Goal: Find specific page/section: Find specific page/section

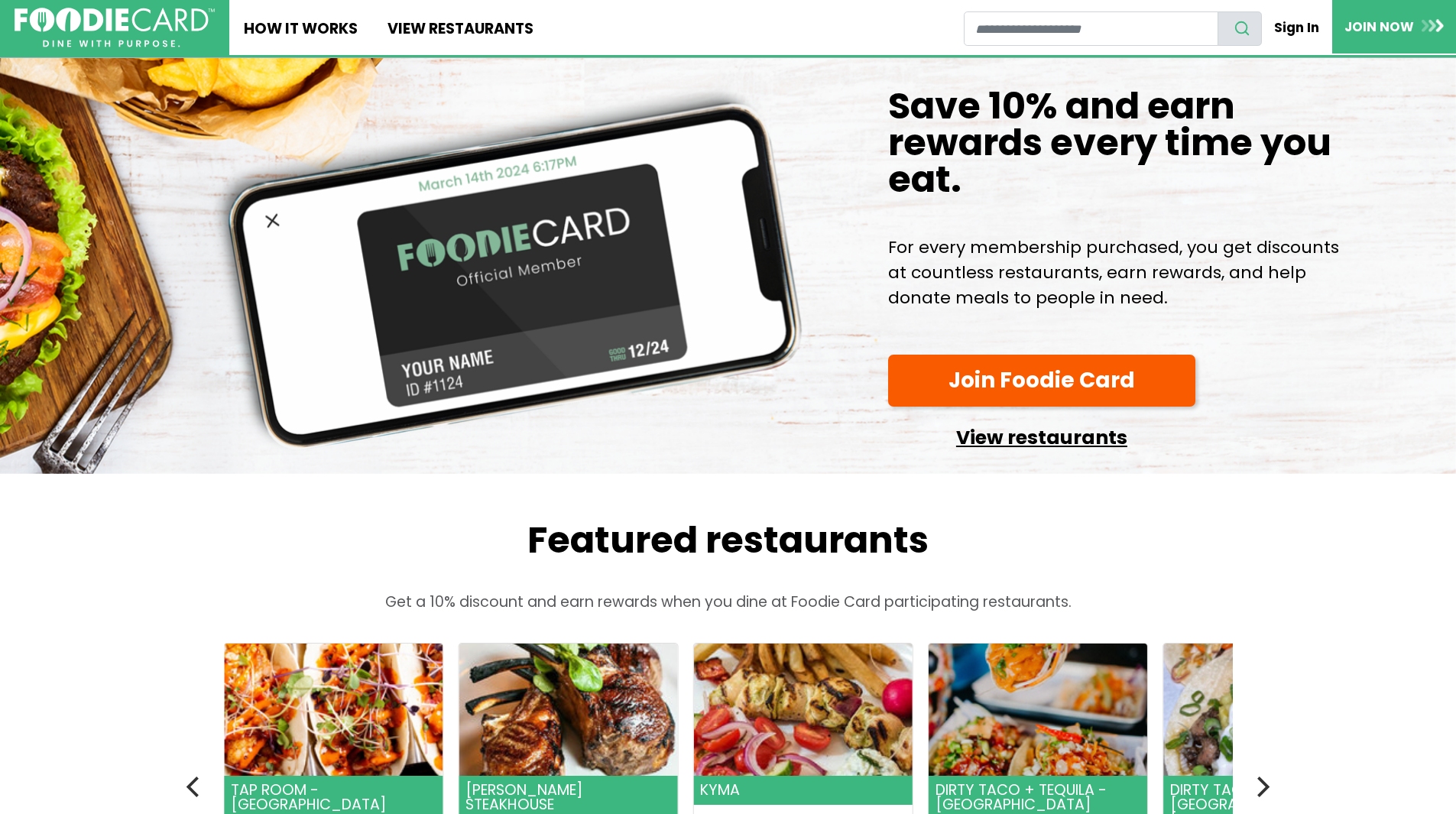
click at [1038, 453] on link "View restaurants" at bounding box center [1042, 433] width 307 height 39
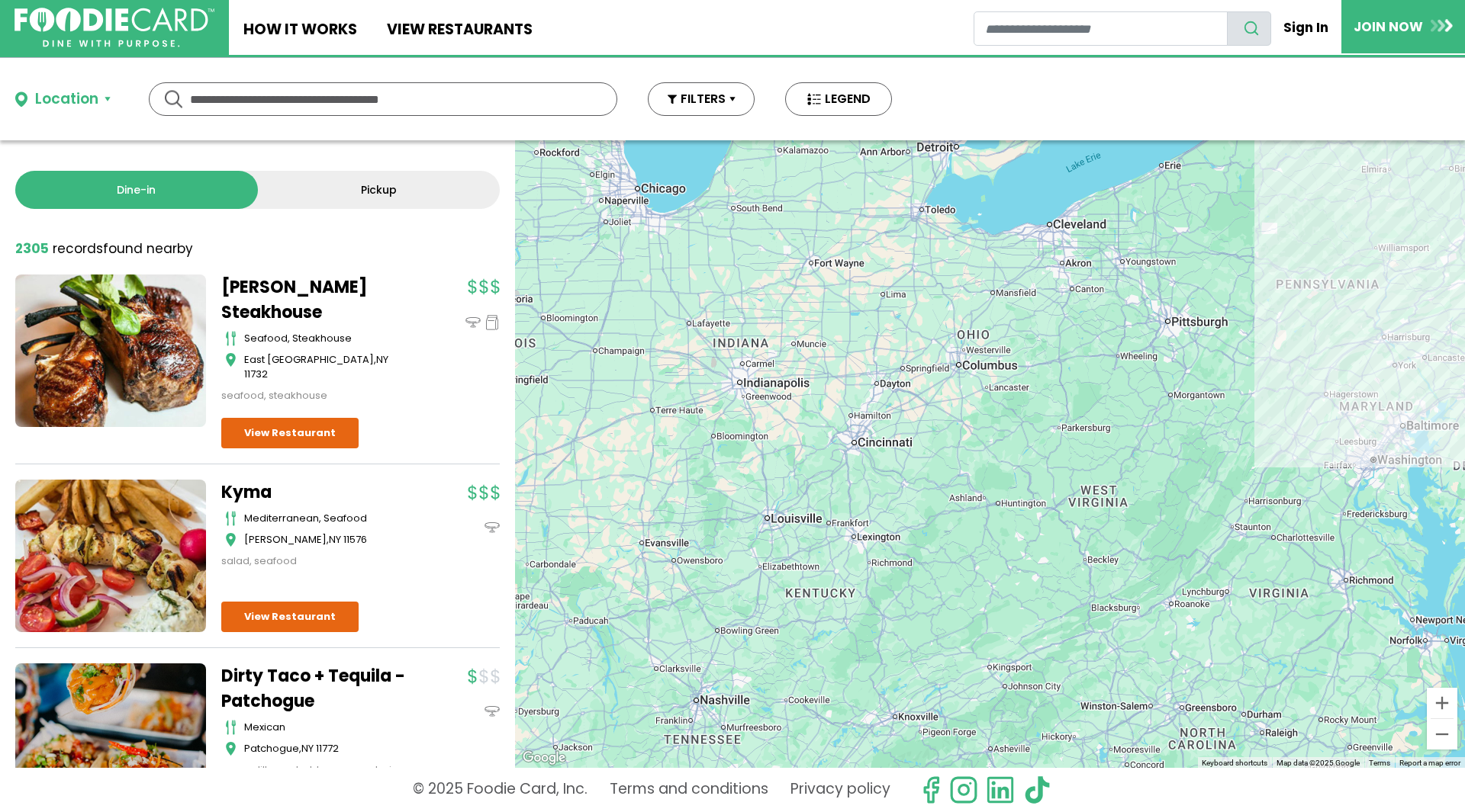
drag, startPoint x: 682, startPoint y: 561, endPoint x: 1281, endPoint y: 355, distance: 633.4
click at [1281, 355] on div at bounding box center [990, 454] width 950 height 628
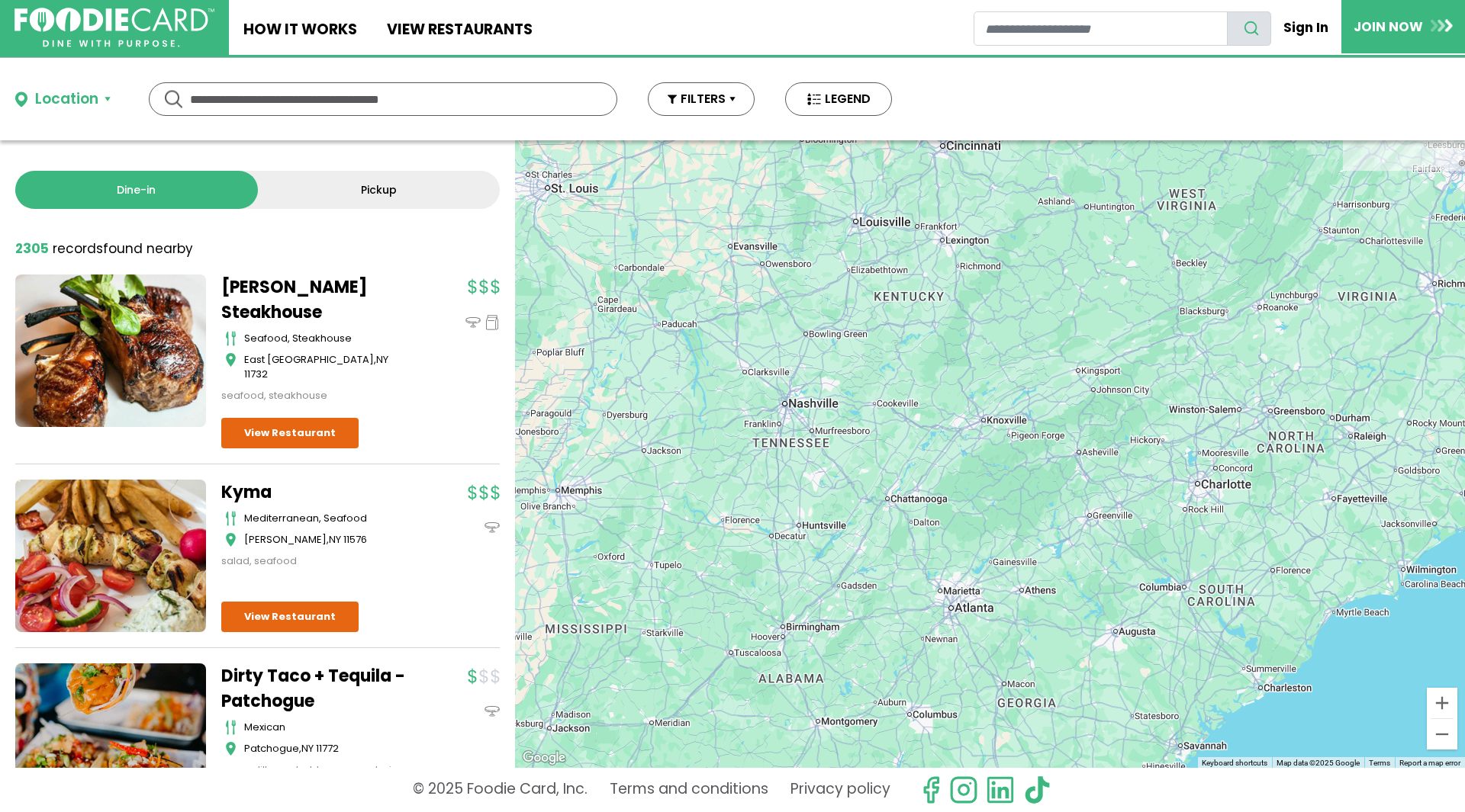
drag, startPoint x: 843, startPoint y: 674, endPoint x: 932, endPoint y: 375, distance: 312.0
click at [932, 375] on div at bounding box center [990, 454] width 950 height 628
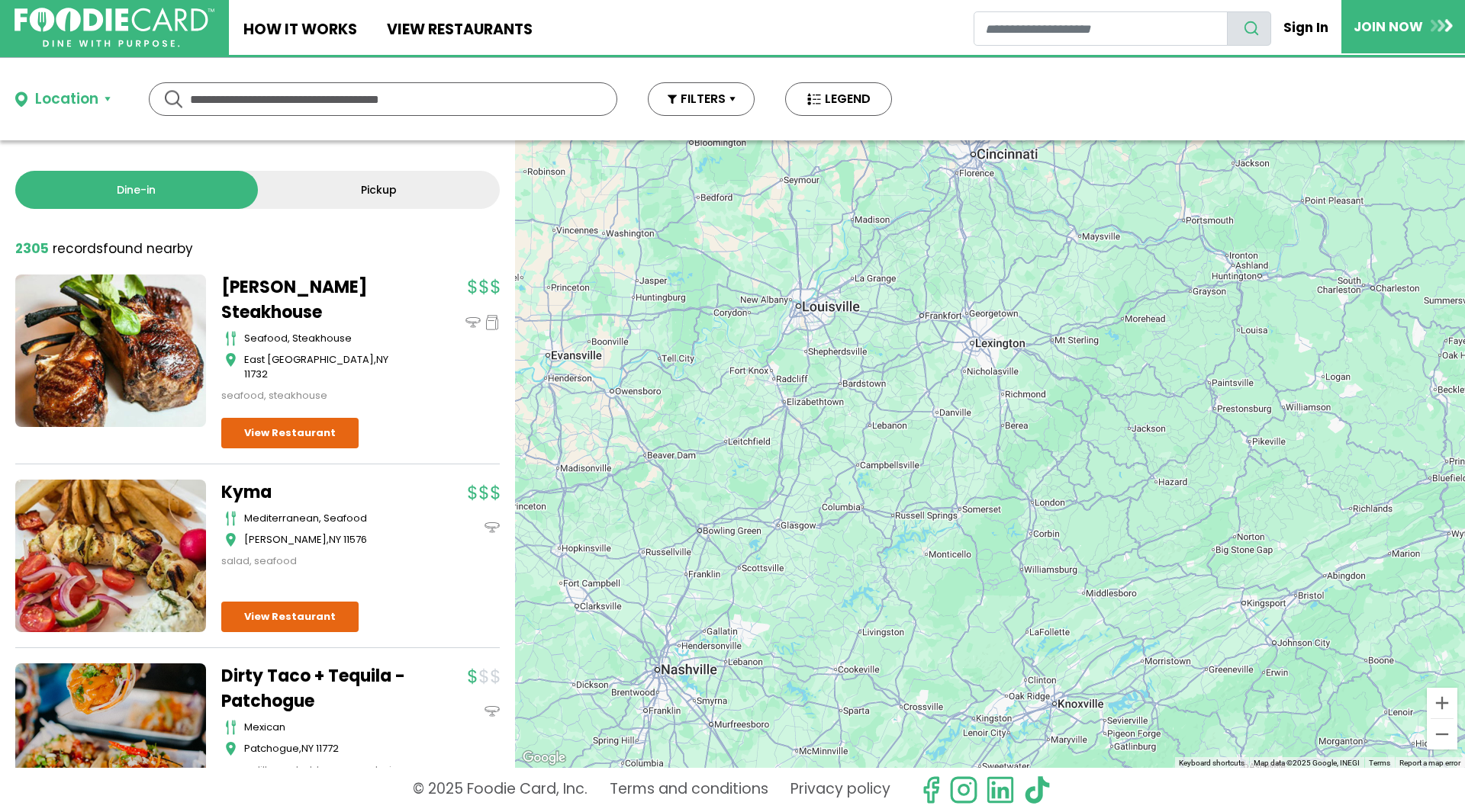
drag, startPoint x: 897, startPoint y: 253, endPoint x: 874, endPoint y: 610, distance: 357.7
click at [874, 610] on div at bounding box center [990, 454] width 950 height 628
click at [808, 322] on div at bounding box center [990, 454] width 950 height 628
click at [818, 314] on div at bounding box center [990, 454] width 950 height 628
click at [990, 33] on input "restaurant search" at bounding box center [1101, 28] width 254 height 35
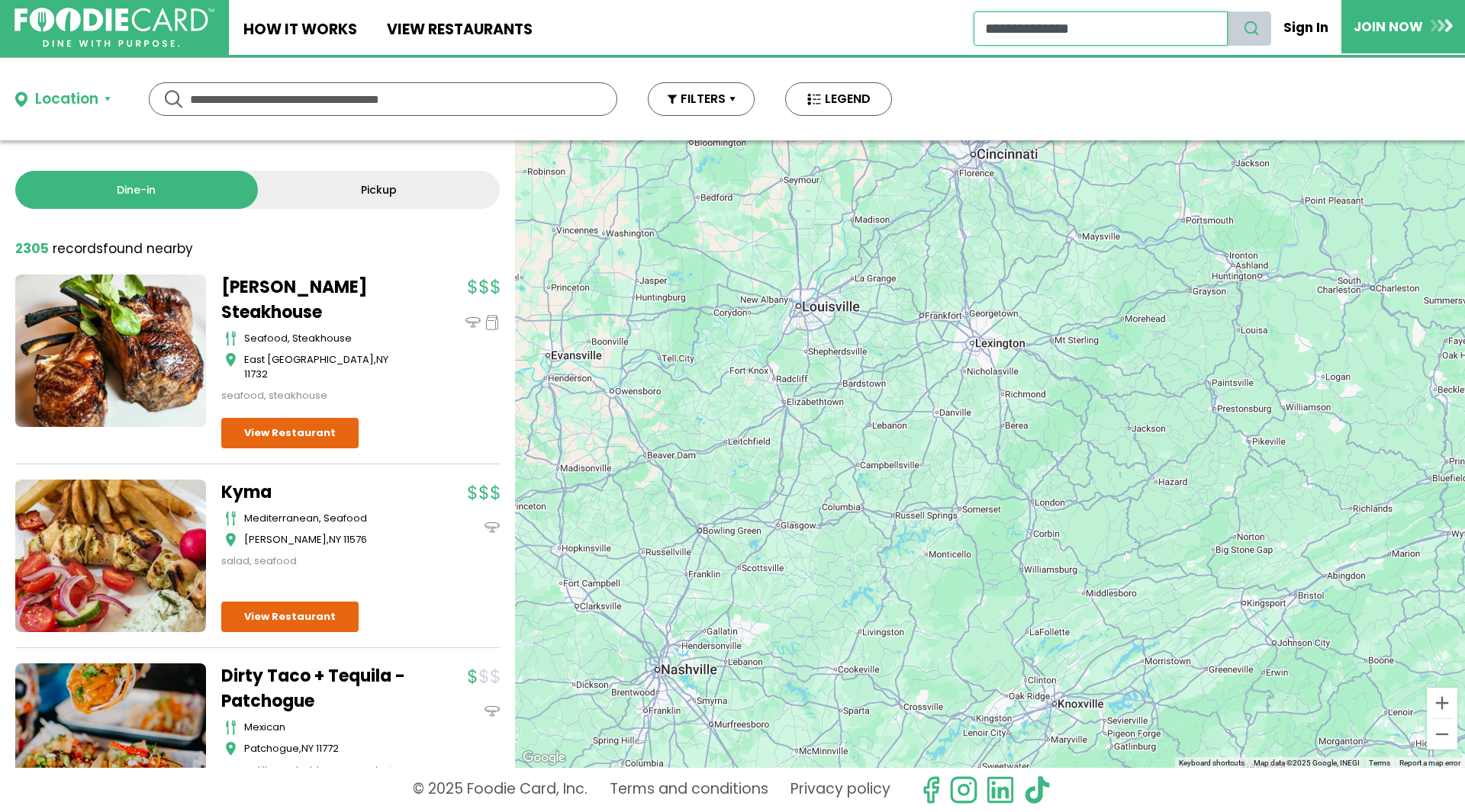
type input "**********"
click at [1252, 35] on icon "search" at bounding box center [1252, 28] width 17 height 17
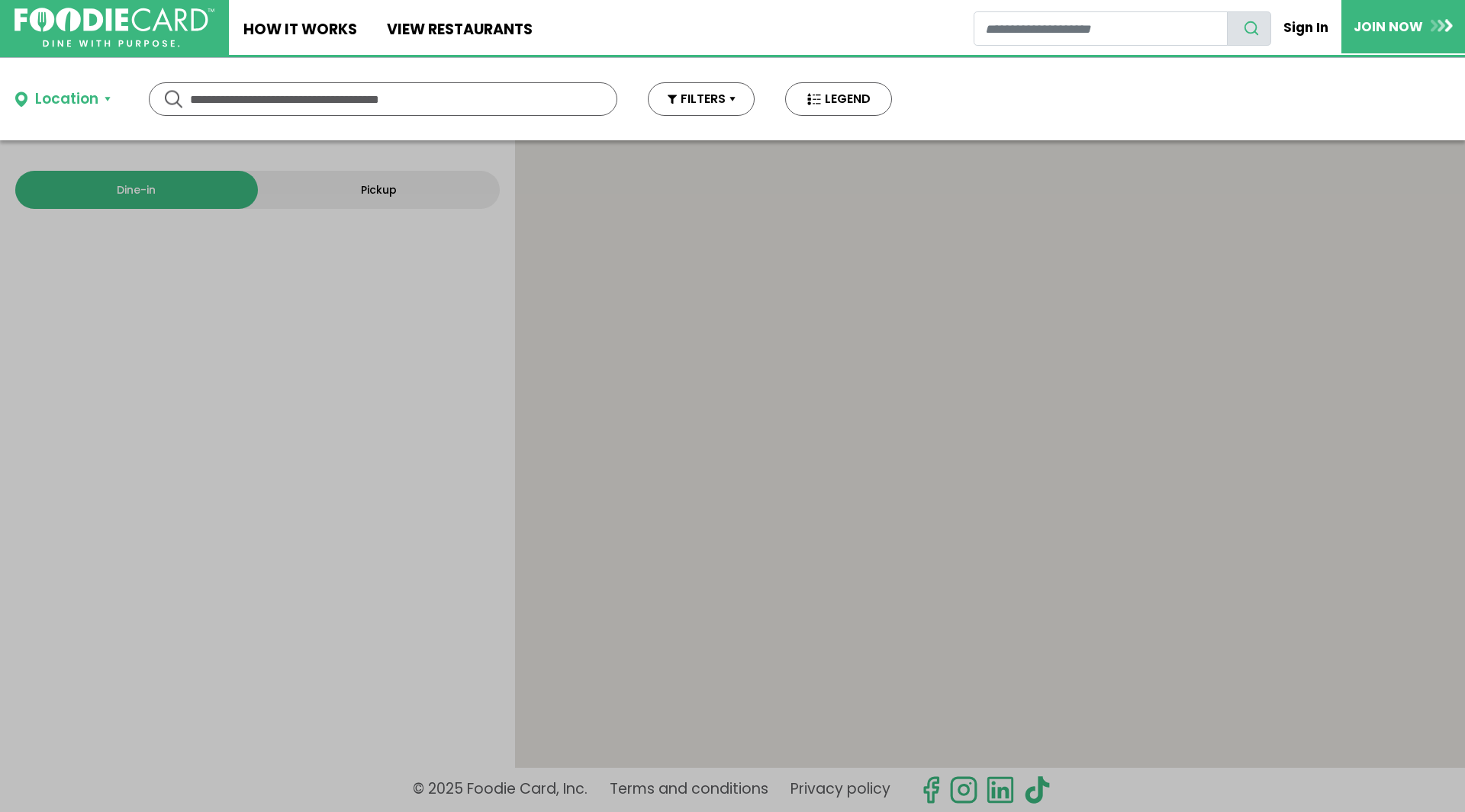
type input "**********"
